Goal: Transaction & Acquisition: Purchase product/service

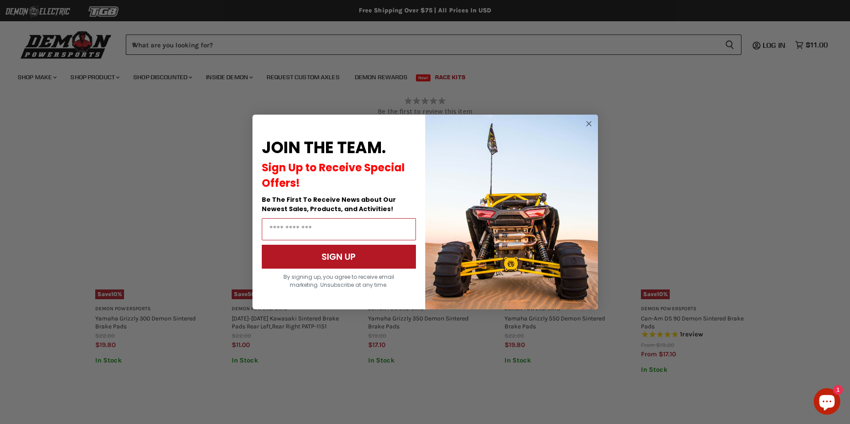
scroll to position [511, 0]
